Goal: Task Accomplishment & Management: Complete application form

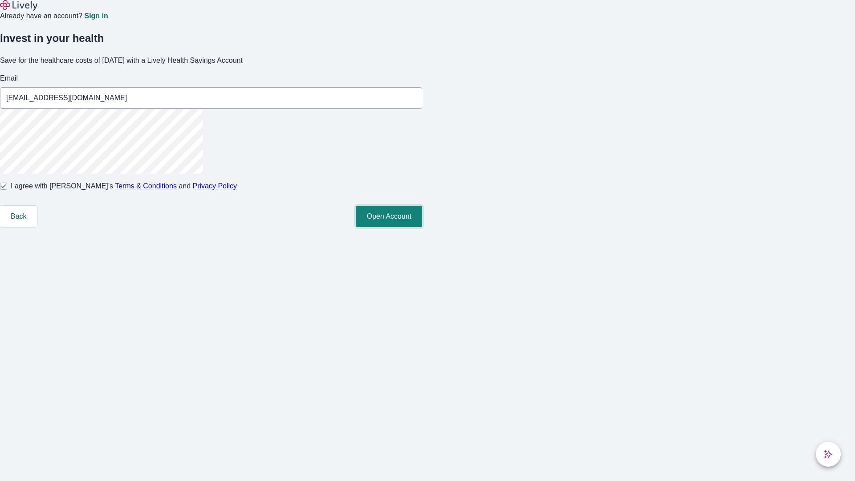
click at [422, 227] on button "Open Account" at bounding box center [389, 216] width 66 height 21
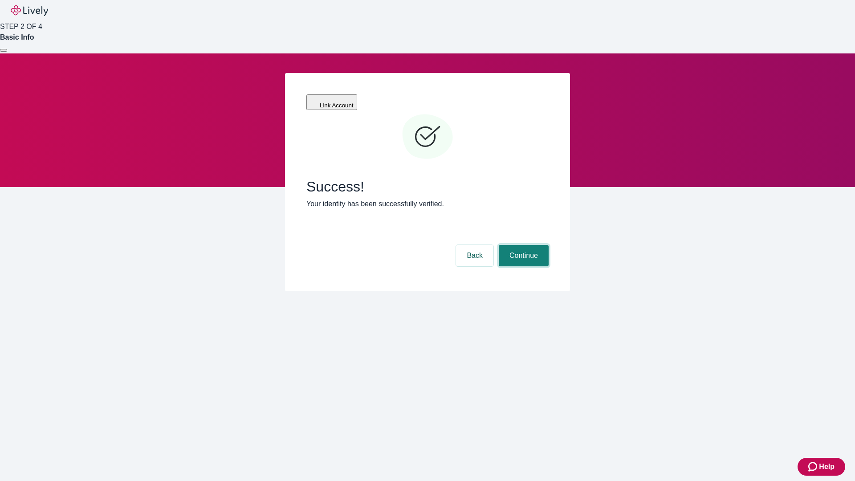
click at [522, 245] on button "Continue" at bounding box center [523, 255] width 50 height 21
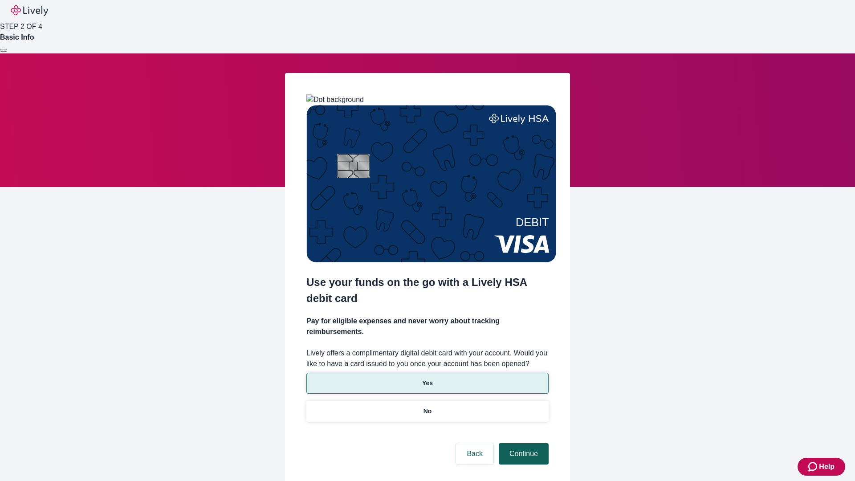
click at [427, 406] on p "No" at bounding box center [427, 410] width 8 height 9
click at [522, 443] on button "Continue" at bounding box center [523, 453] width 50 height 21
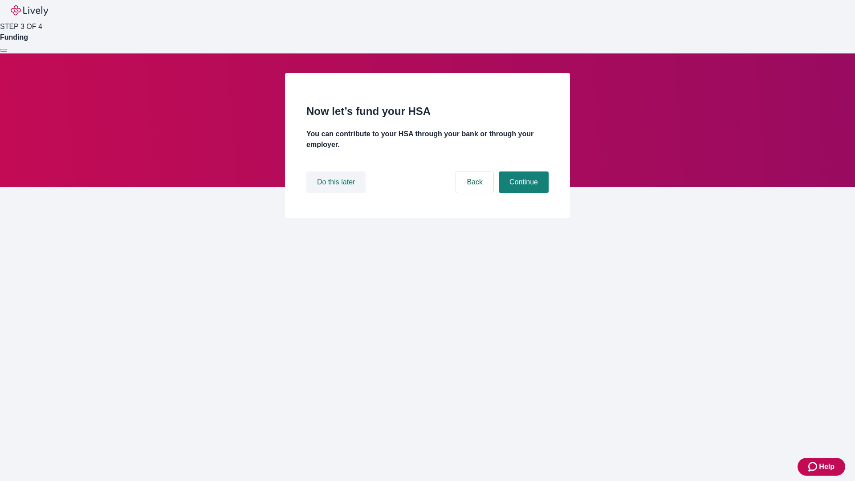
click at [337, 193] on button "Do this later" at bounding box center [335, 181] width 59 height 21
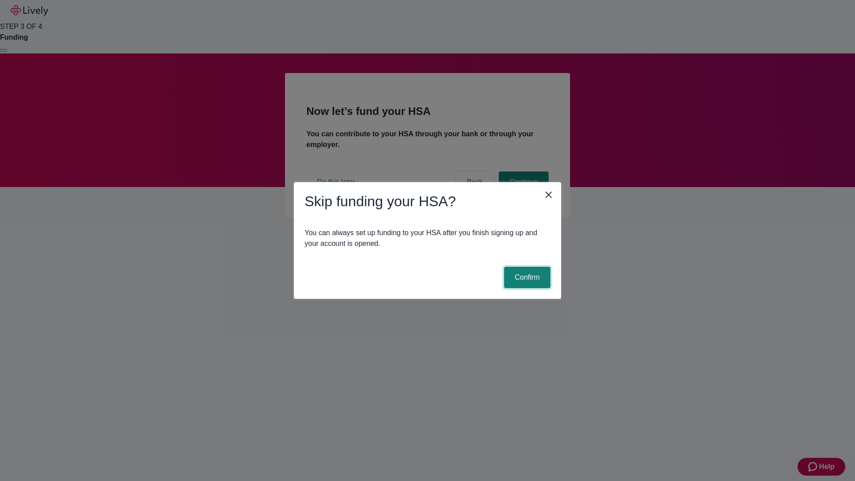
click at [526, 277] on button "Confirm" at bounding box center [527, 277] width 46 height 21
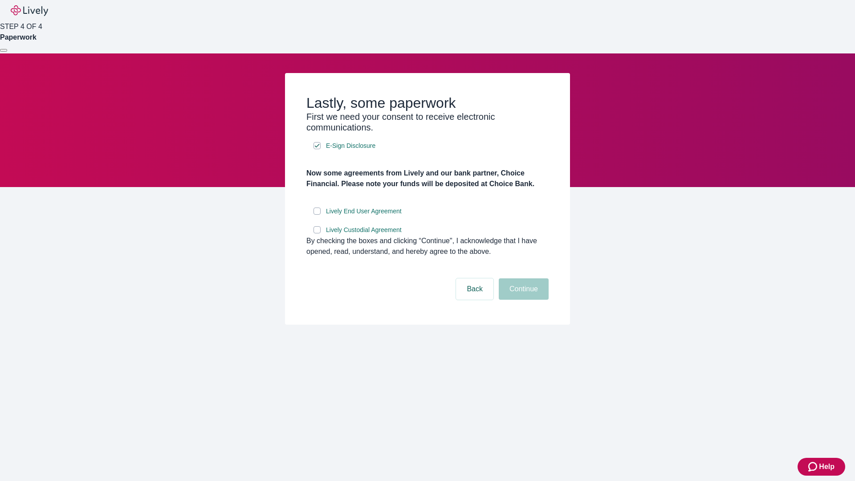
click at [317, 215] on input "Lively End User Agreement" at bounding box center [316, 210] width 7 height 7
checkbox input "true"
click at [317, 233] on input "Lively Custodial Agreement" at bounding box center [316, 229] width 7 height 7
checkbox input "true"
click at [522, 300] on button "Continue" at bounding box center [523, 288] width 50 height 21
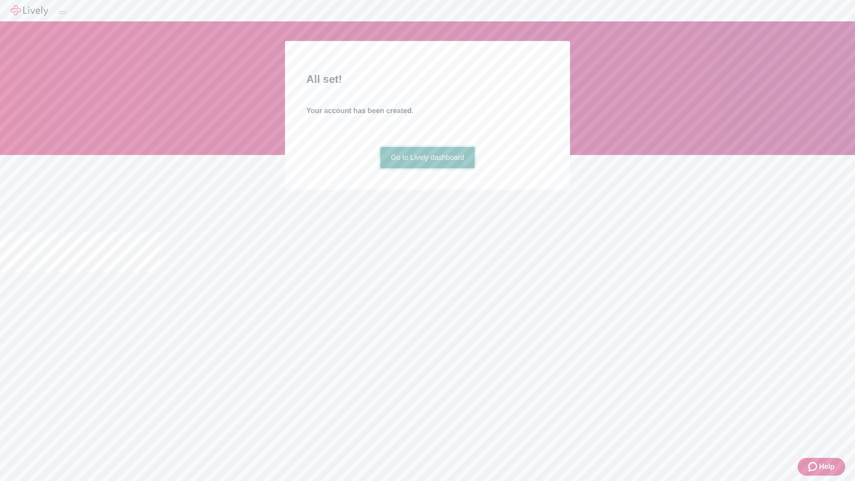
click at [427, 168] on link "Go to Lively dashboard" at bounding box center [427, 157] width 95 height 21
